Goal: Task Accomplishment & Management: Use online tool/utility

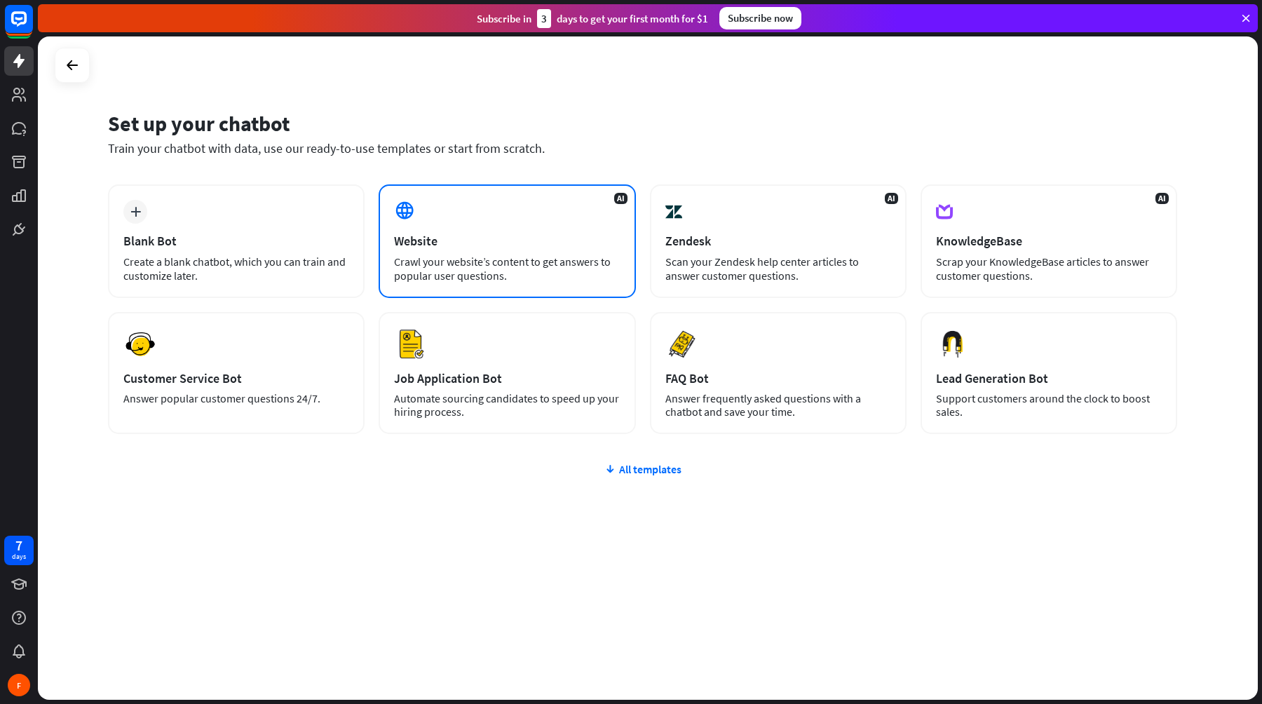
click at [499, 249] on div "AI Website Crawl your website’s content to get answers to popular user question…" at bounding box center [507, 241] width 257 height 114
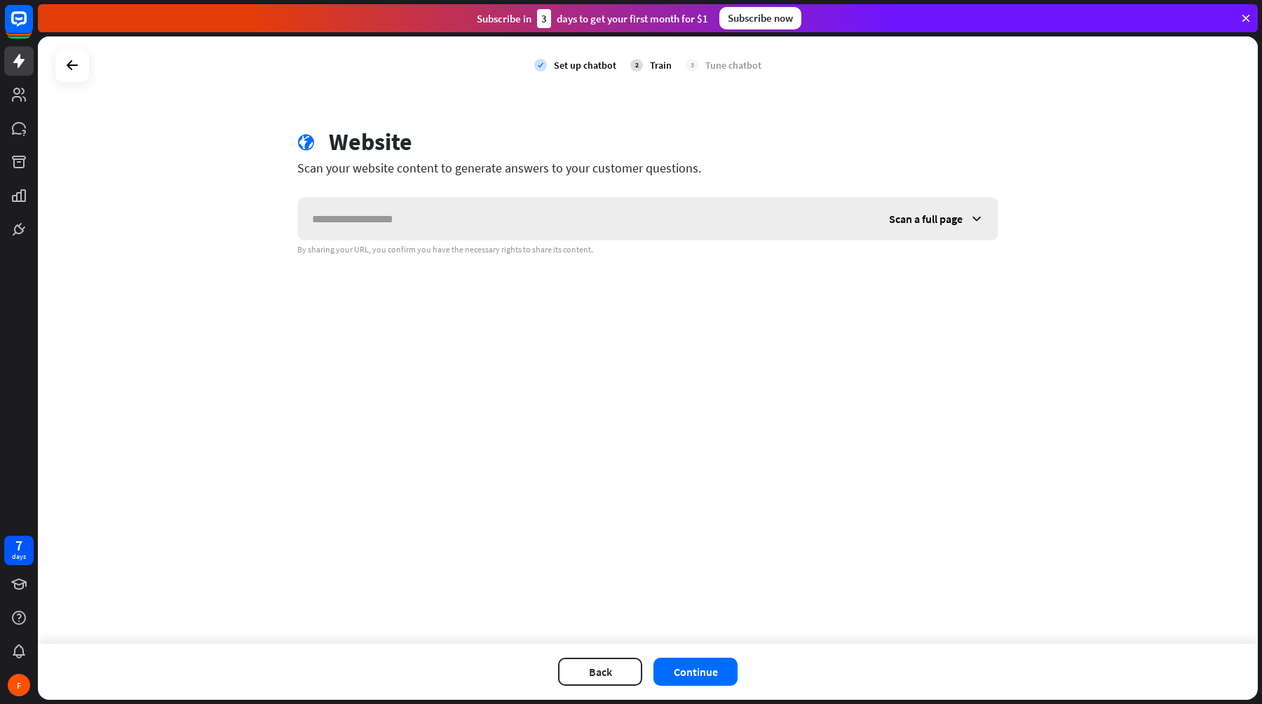
click at [492, 235] on input "text" at bounding box center [586, 219] width 577 height 42
click at [608, 674] on button "Back" at bounding box center [600, 672] width 84 height 28
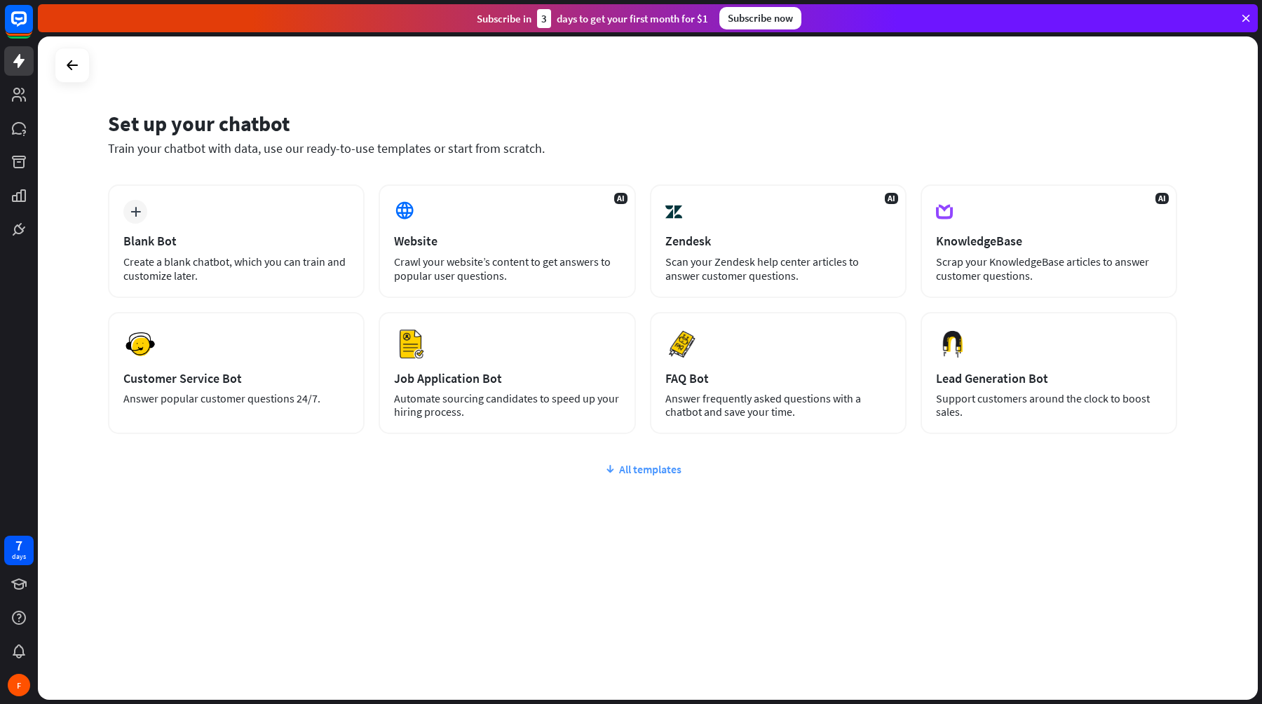
click at [653, 466] on div "All templates" at bounding box center [643, 469] width 1070 height 14
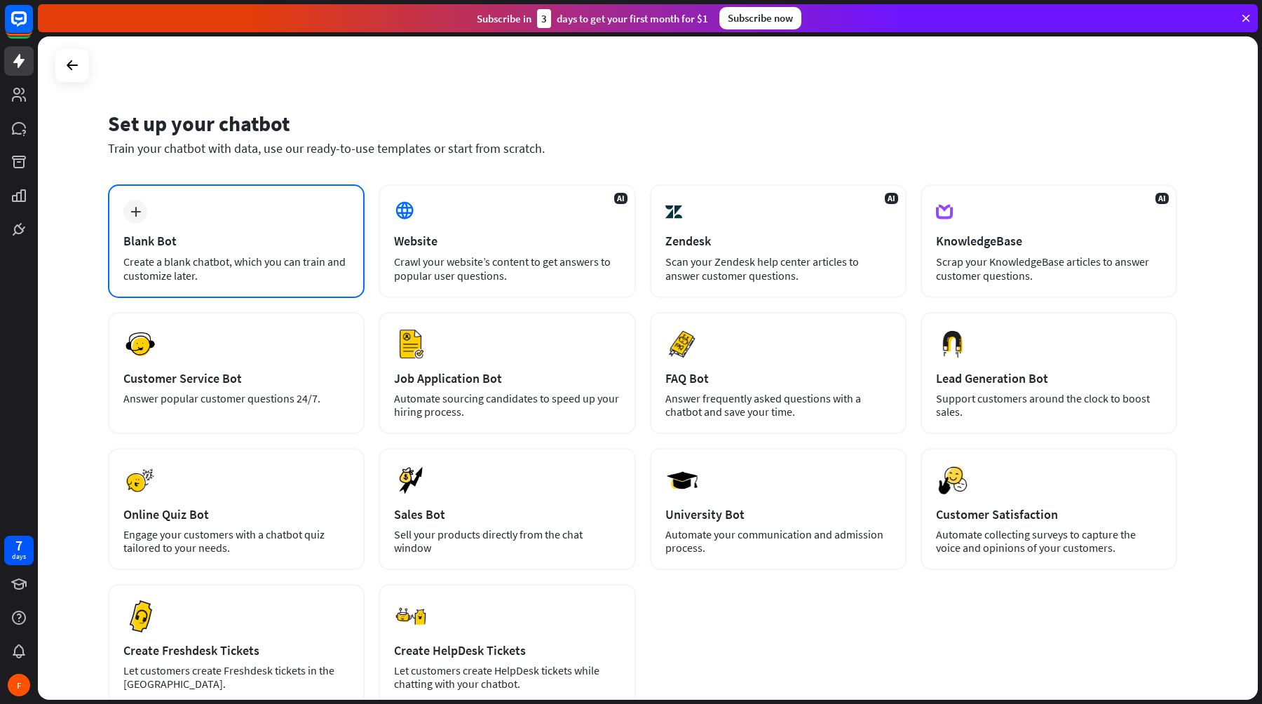
click at [193, 216] on div "plus Blank Bot Create a blank chatbot, which you can train and customize later." at bounding box center [236, 241] width 257 height 114
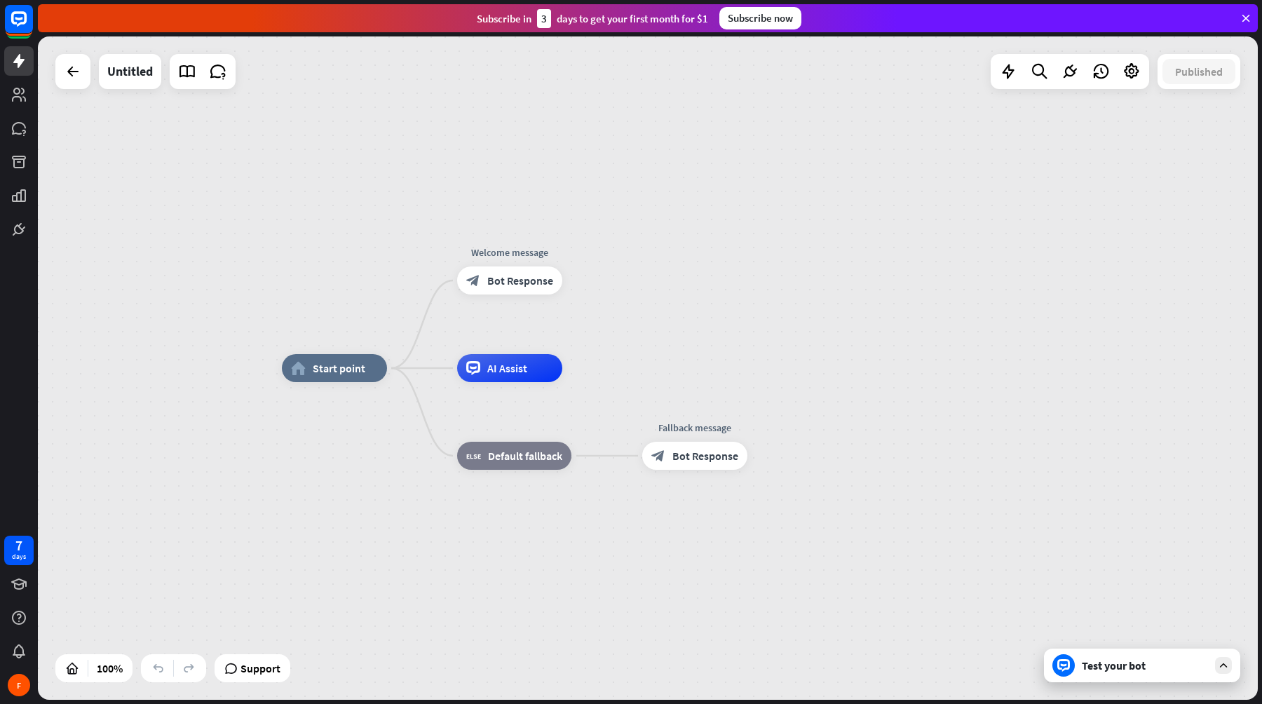
click at [1245, 21] on icon at bounding box center [1246, 18] width 13 height 13
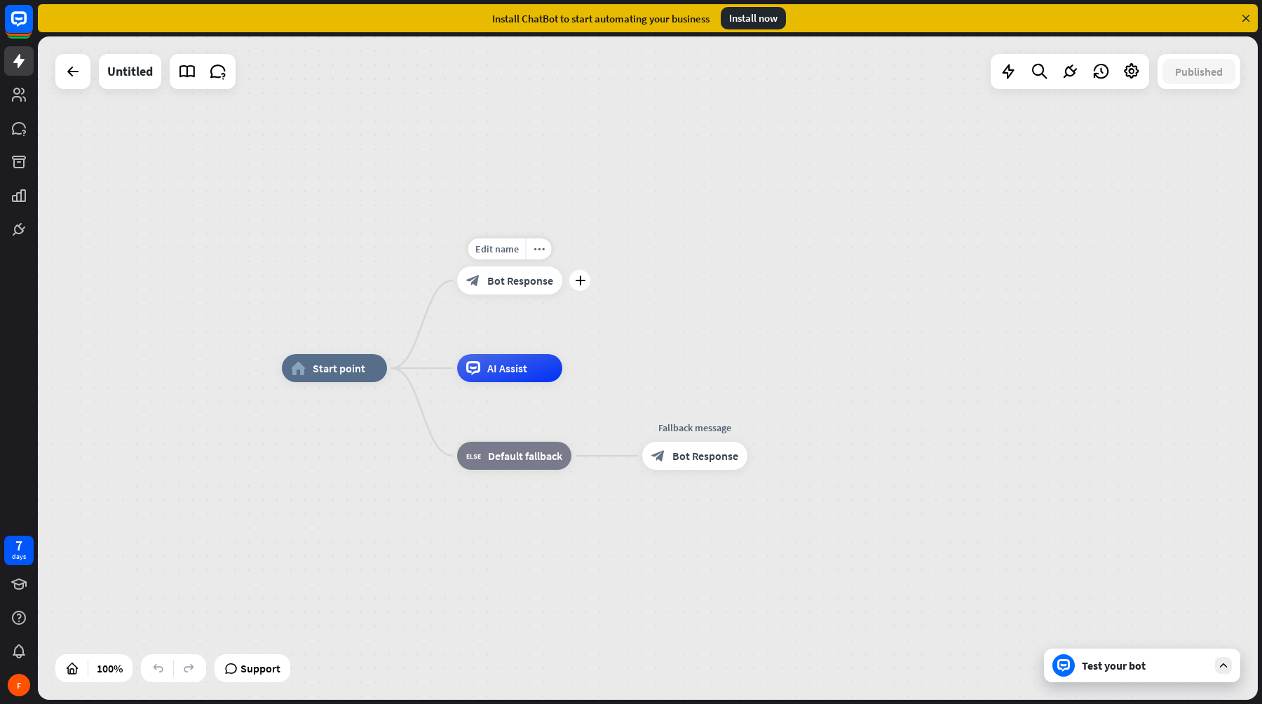
click at [518, 294] on div "block_bot_response Bot Response" at bounding box center [509, 280] width 105 height 28
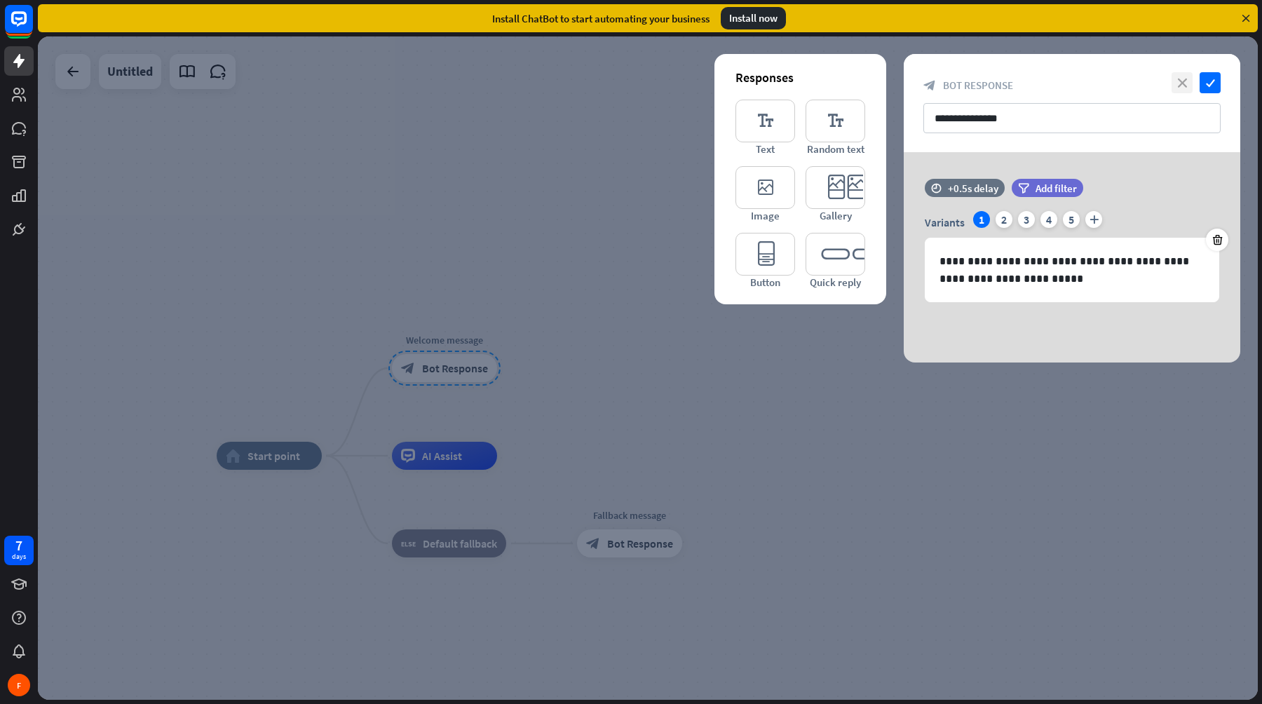
click at [1174, 81] on icon "close" at bounding box center [1182, 82] width 21 height 21
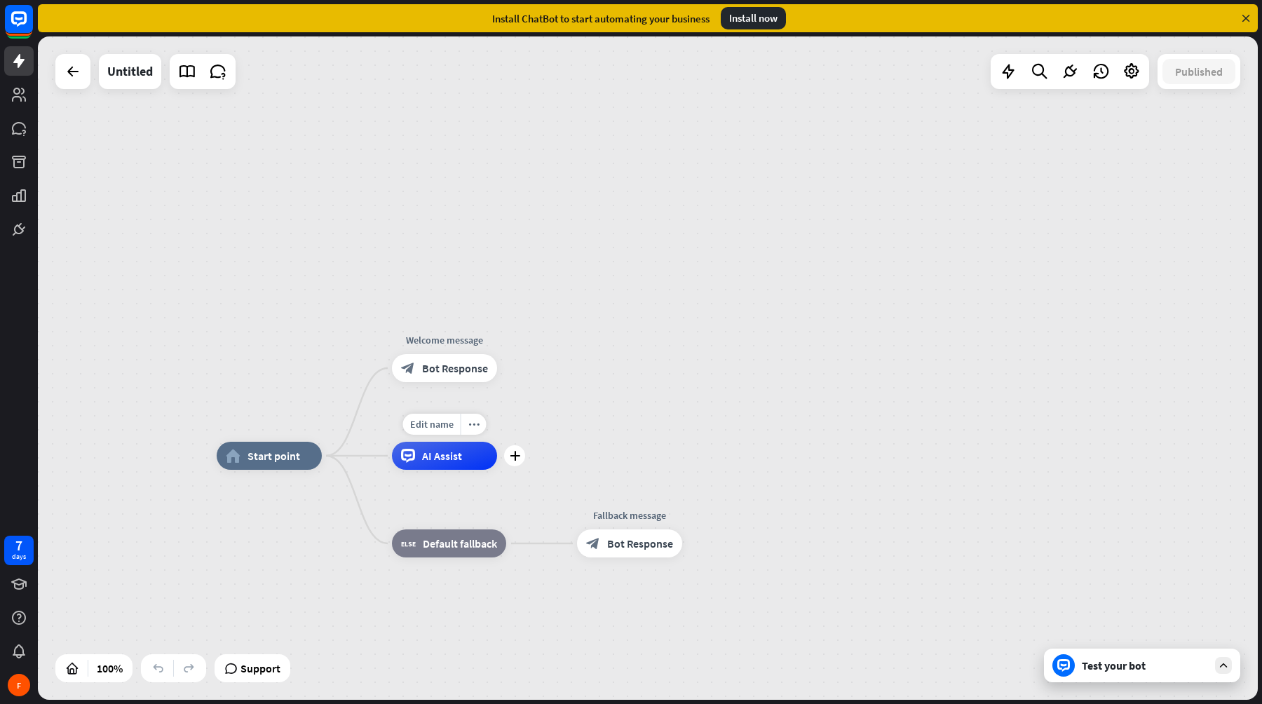
click at [452, 470] on div "Edit name more_horiz plus AI Assist" at bounding box center [444, 456] width 105 height 28
click at [1245, 17] on icon at bounding box center [1246, 18] width 13 height 13
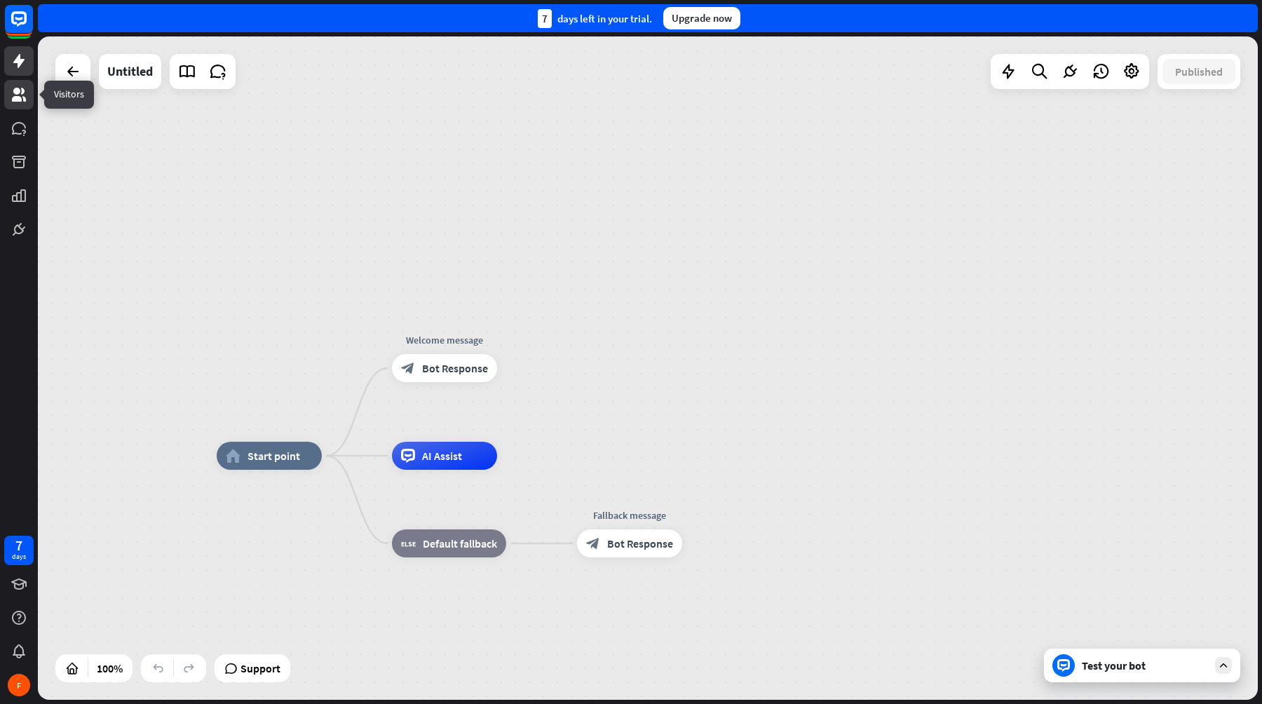
click at [18, 102] on icon at bounding box center [19, 94] width 17 height 17
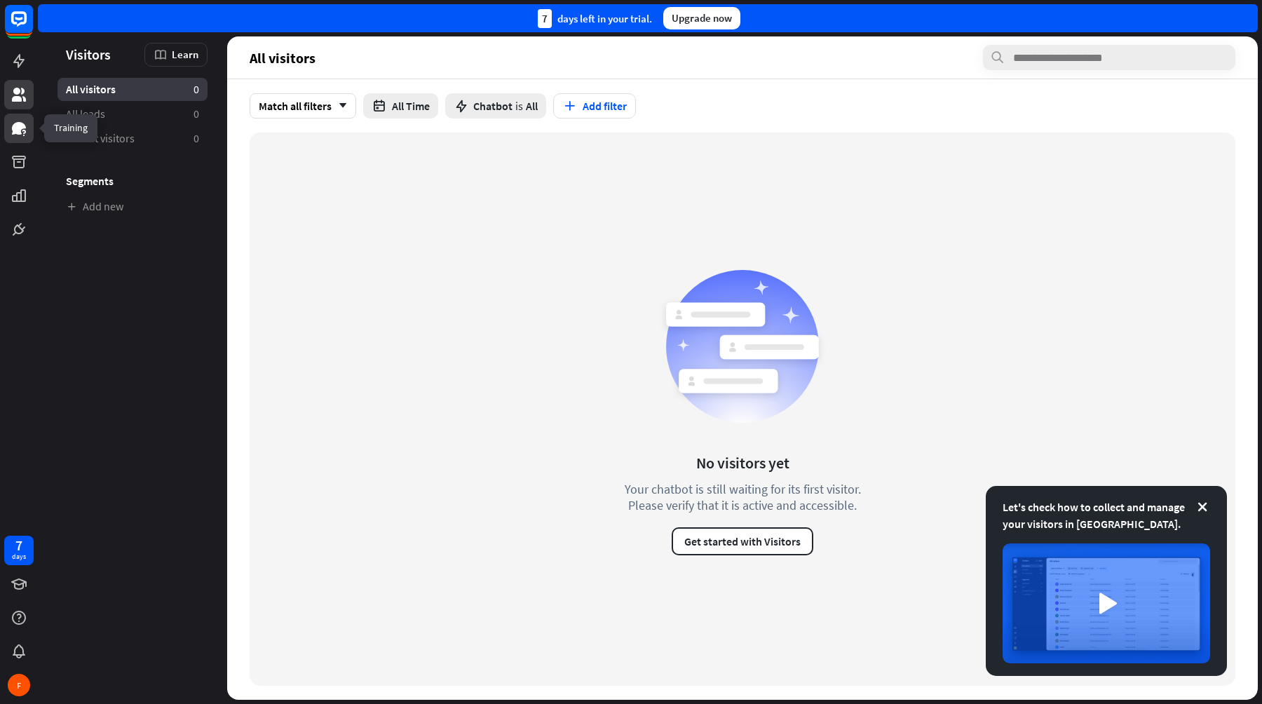
click at [22, 134] on icon at bounding box center [19, 128] width 17 height 17
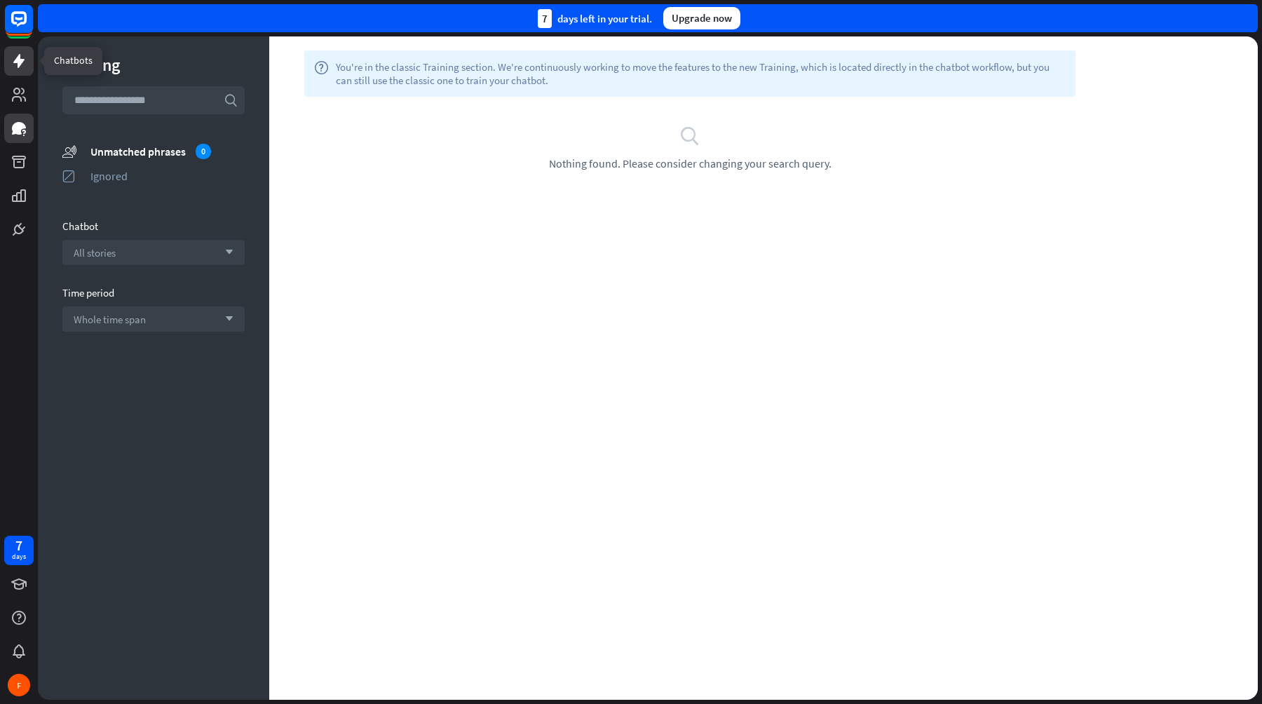
click at [24, 66] on icon at bounding box center [19, 61] width 17 height 17
